Goal: Complete application form

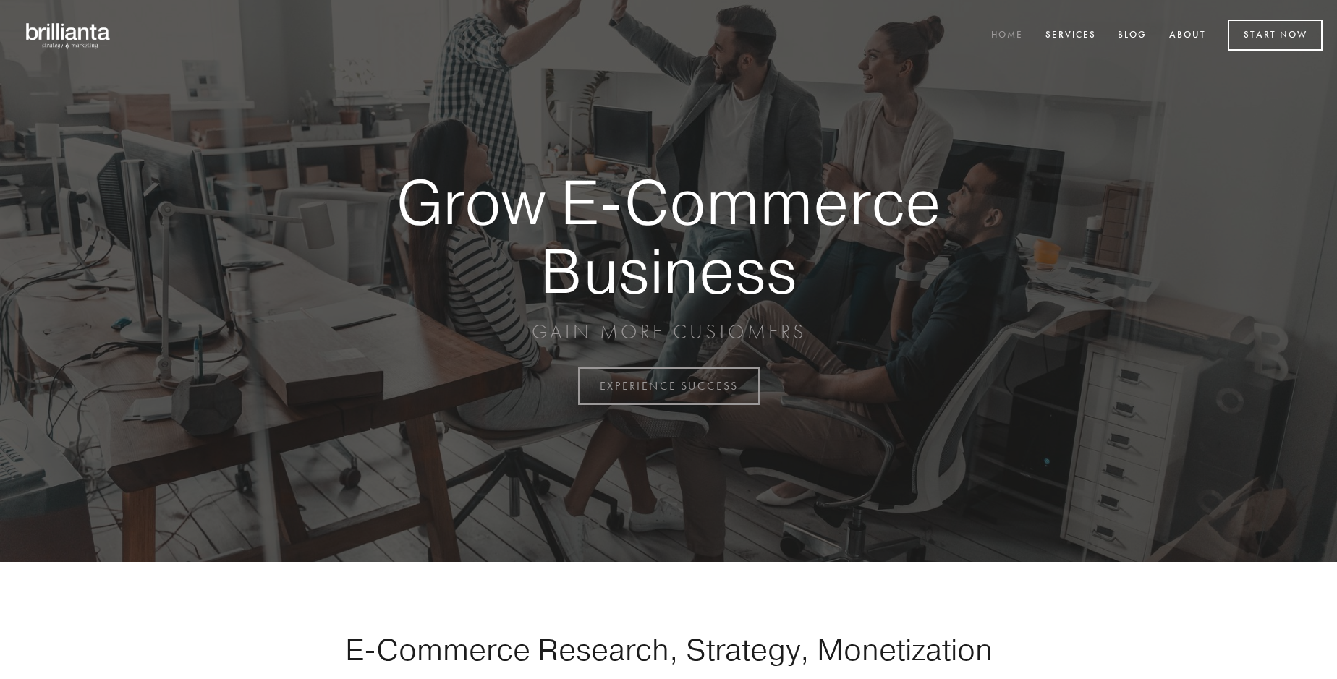
scroll to position [3792, 0]
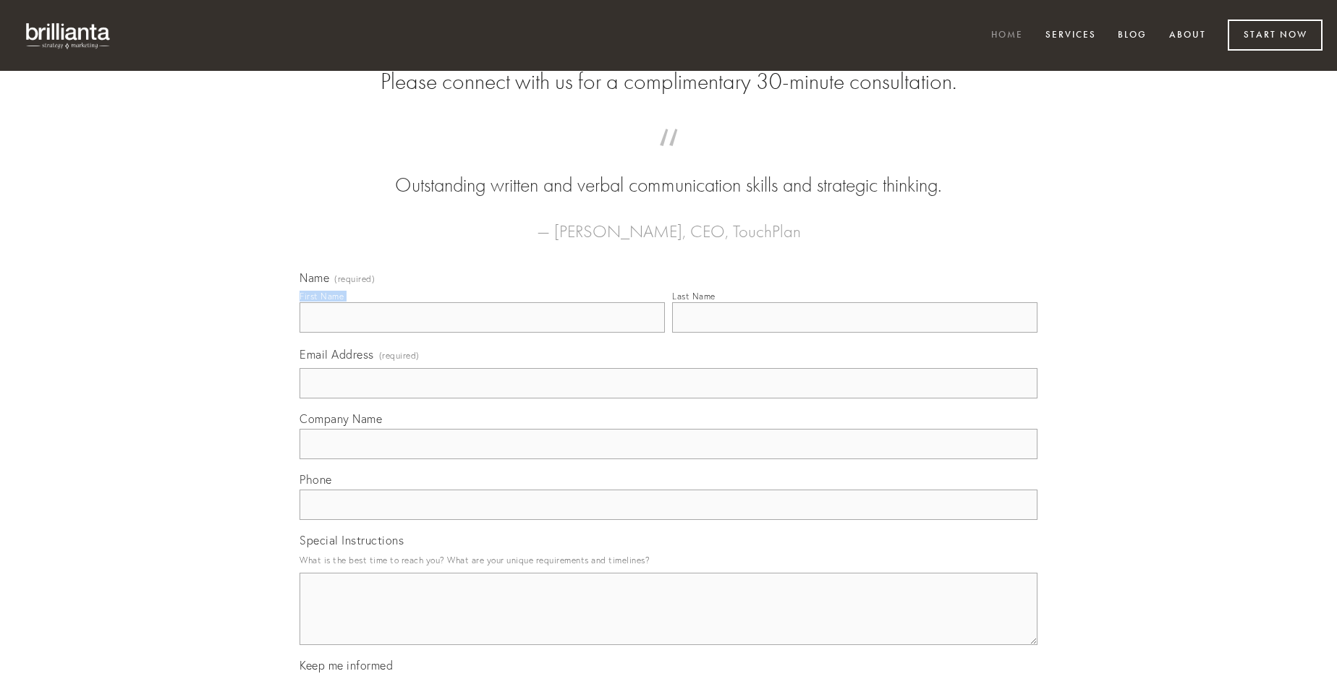
type input "[PERSON_NAME]"
click at [854, 333] on input "Last Name" at bounding box center [854, 317] width 365 height 30
type input "[PERSON_NAME]"
click at [668, 399] on input "Email Address (required)" at bounding box center [668, 383] width 738 height 30
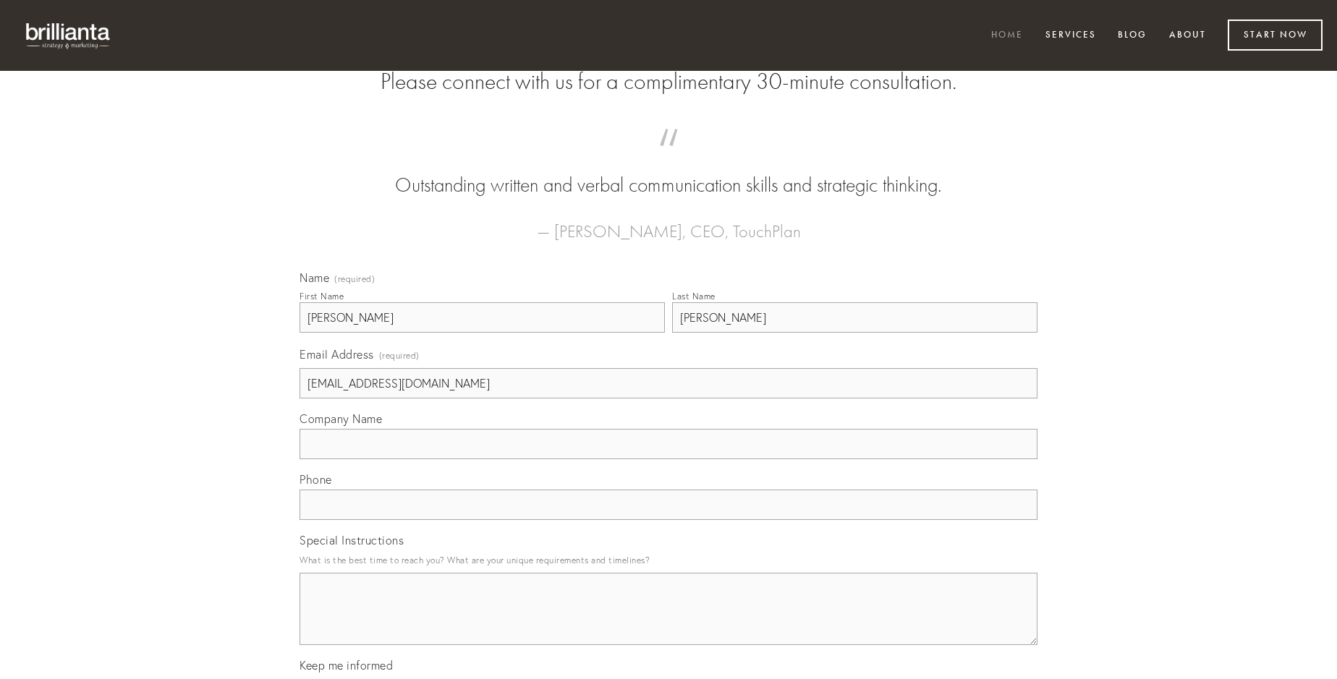
type input "[EMAIL_ADDRESS][DOMAIN_NAME]"
click at [668, 459] on input "Company Name" at bounding box center [668, 444] width 738 height 30
type input "aestas"
click at [668, 520] on input "text" at bounding box center [668, 505] width 738 height 30
click at [668, 622] on textarea "Special Instructions" at bounding box center [668, 609] width 738 height 72
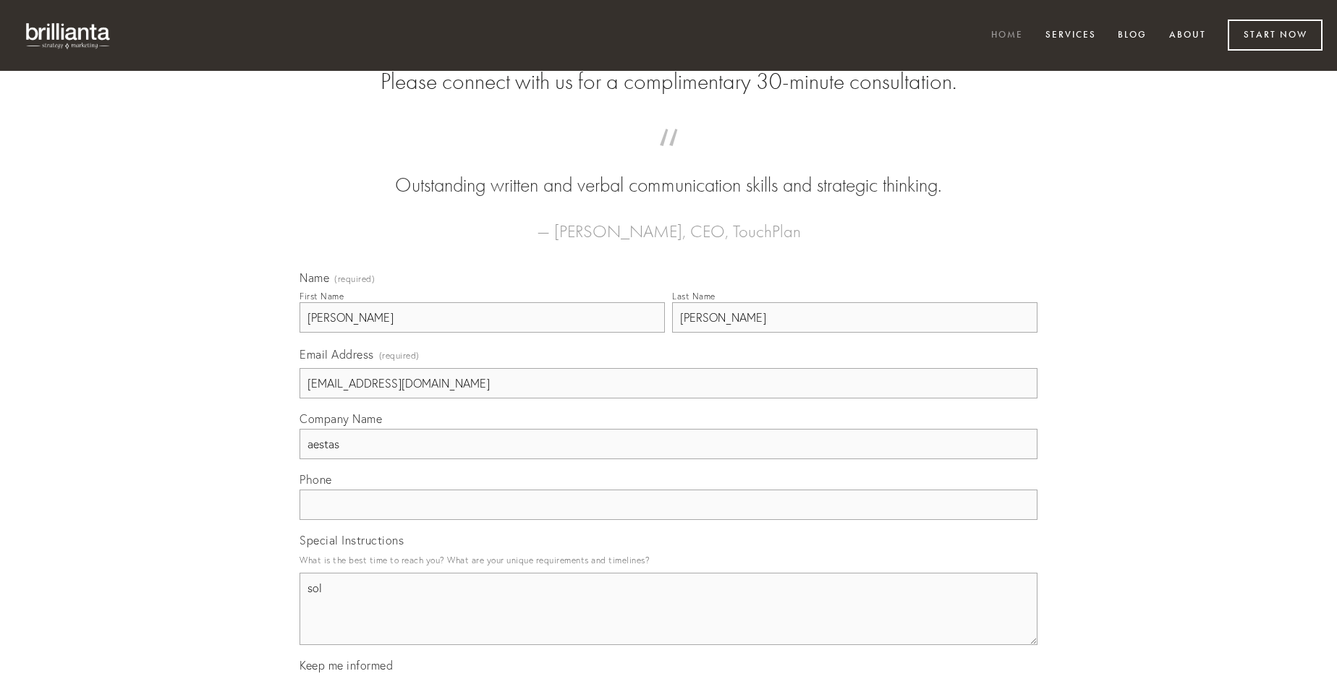
type textarea "sol"
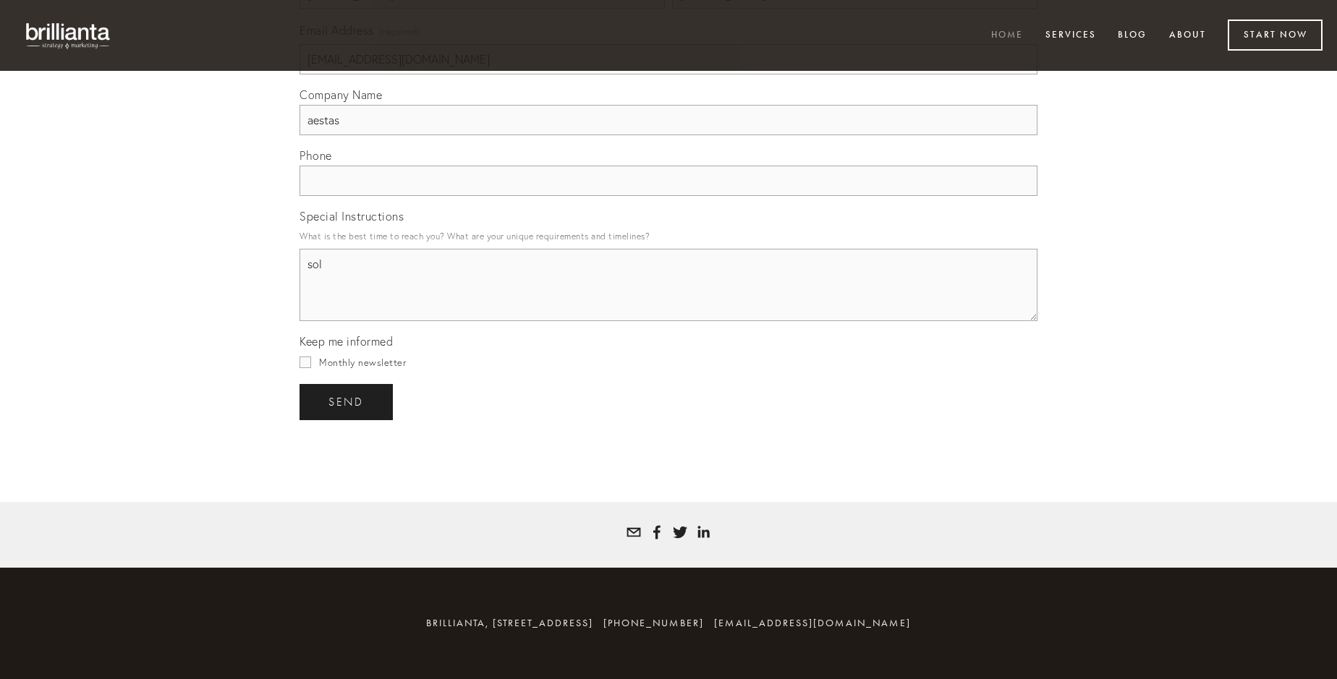
click at [347, 401] on span "send" at bounding box center [345, 402] width 35 height 13
